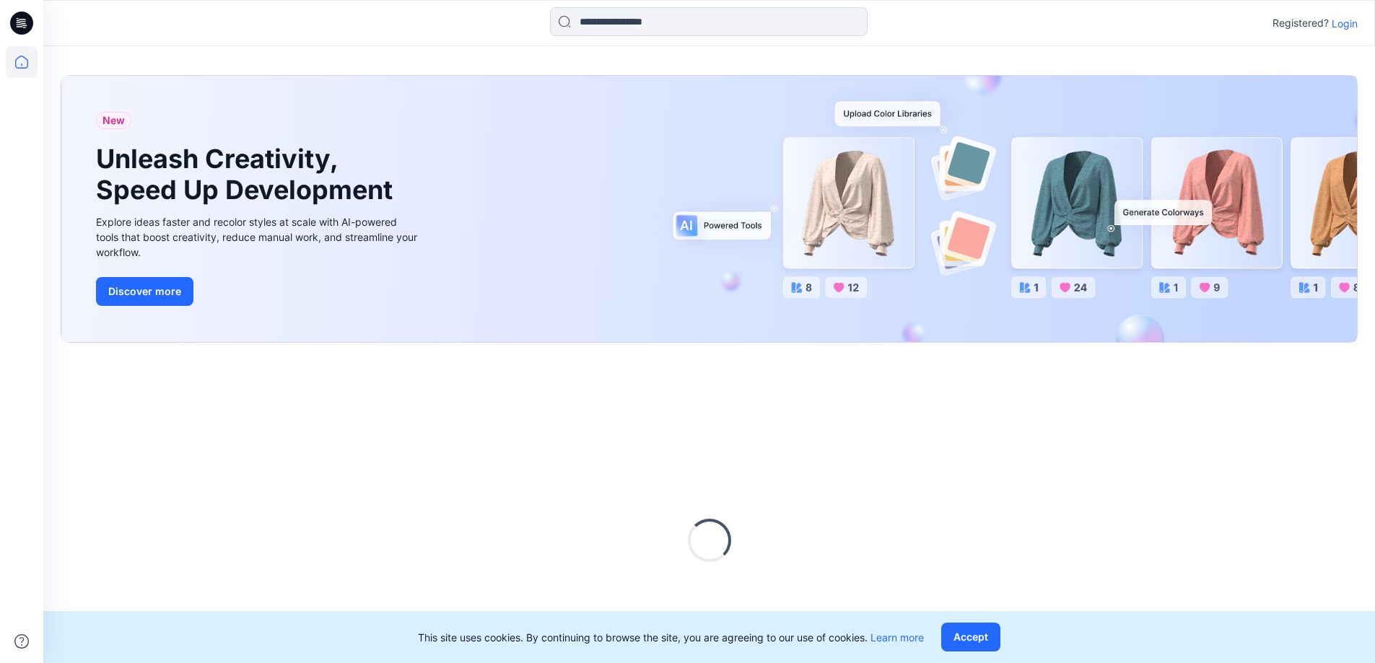
scroll to position [75, 0]
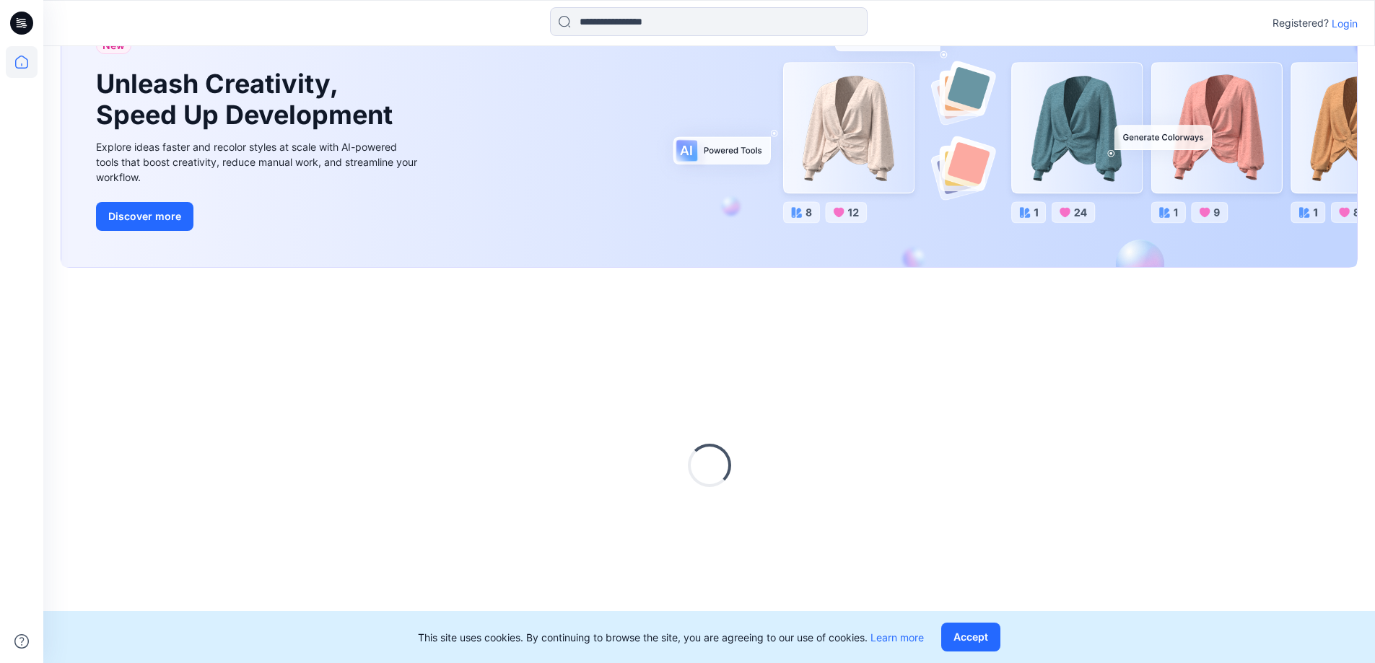
click at [970, 637] on button "Accept" at bounding box center [970, 637] width 59 height 29
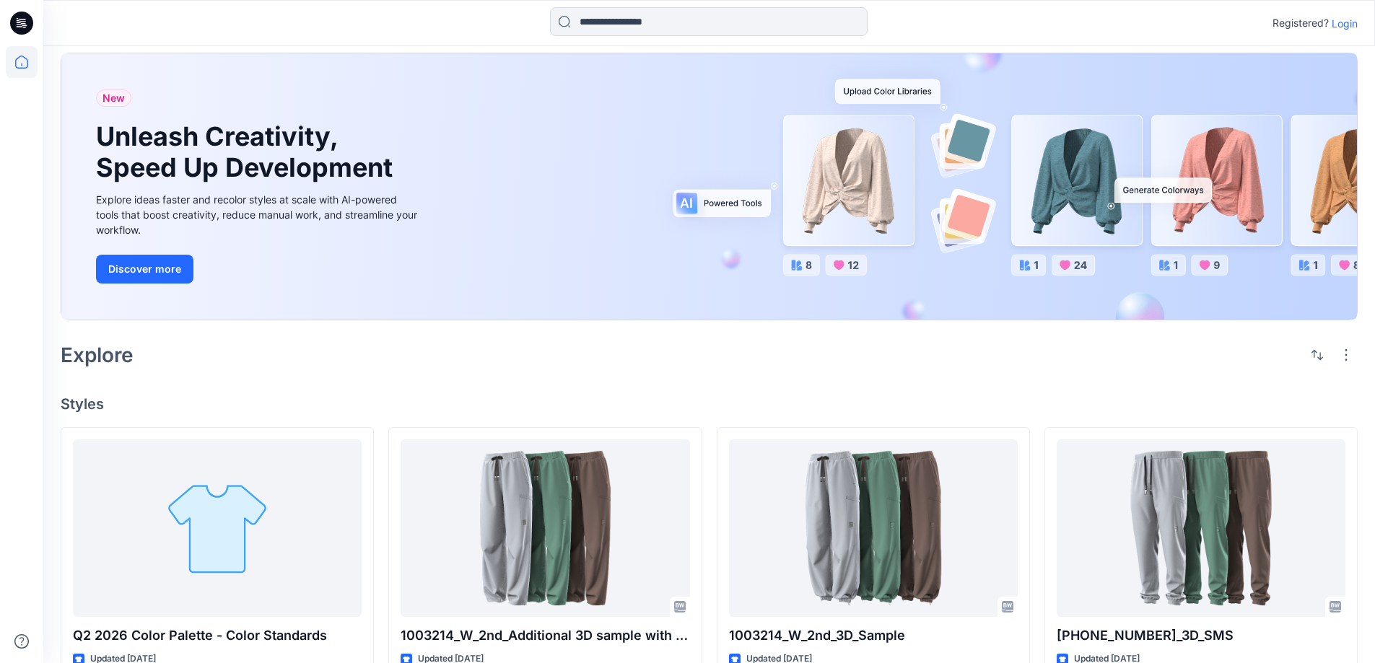
scroll to position [0, 0]
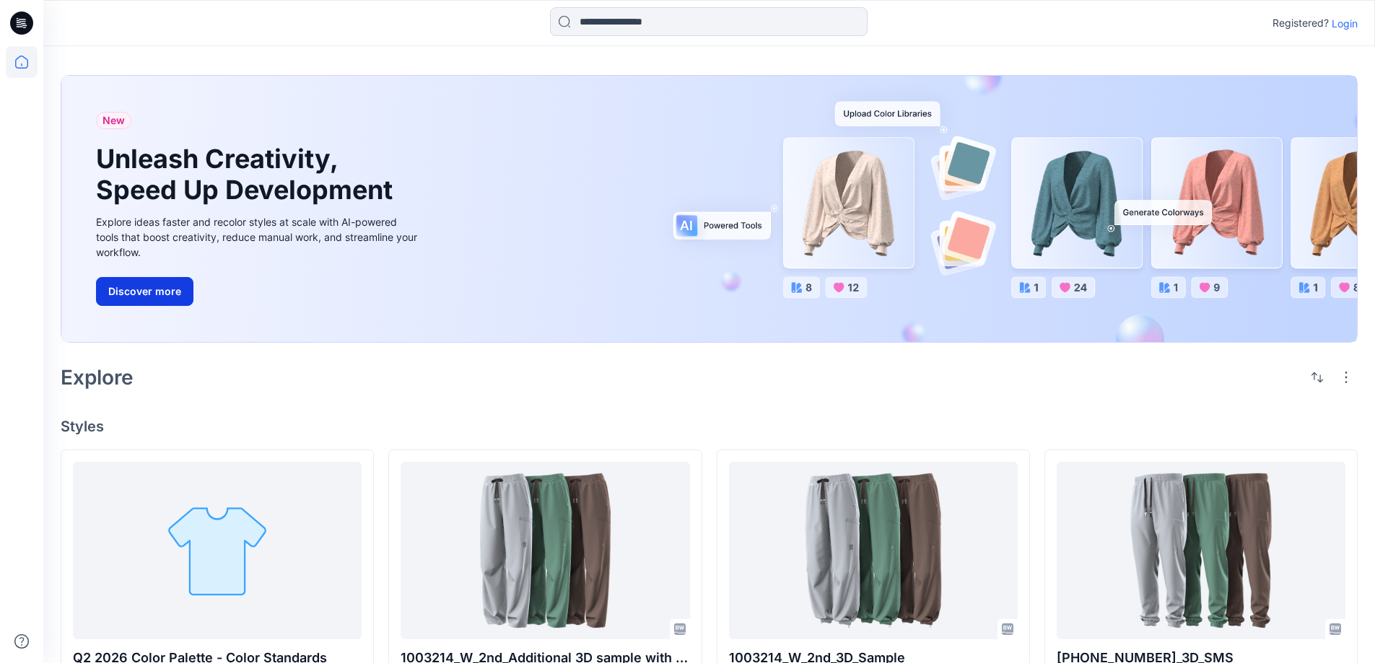
click at [131, 292] on button "Discover more" at bounding box center [144, 291] width 97 height 29
click at [741, 222] on div "New Unleash Creativity, Speed Up Development Explore ideas faster and recolor s…" at bounding box center [709, 209] width 1296 height 266
click at [912, 107] on div "New Unleash Creativity, Speed Up Development Explore ideas faster and recolor s…" at bounding box center [709, 209] width 1296 height 266
click at [1348, 25] on p "Login" at bounding box center [1345, 23] width 26 height 15
